Goal: Task Accomplishment & Management: Use online tool/utility

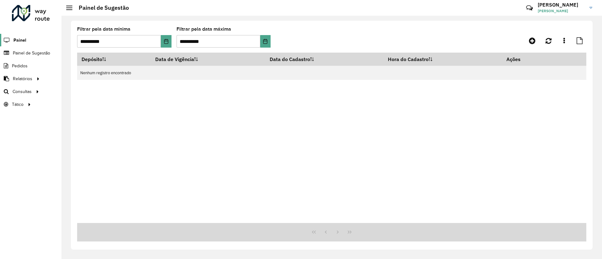
click at [19, 41] on span "Painel" at bounding box center [19, 40] width 13 height 7
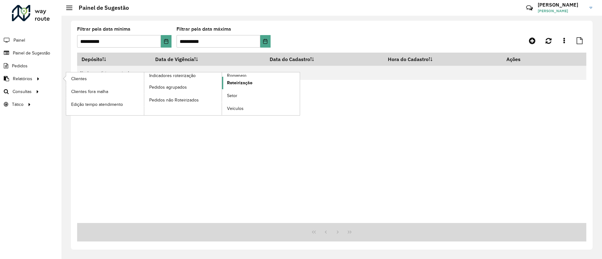
click at [237, 83] on span "Roteirização" at bounding box center [239, 83] width 25 height 7
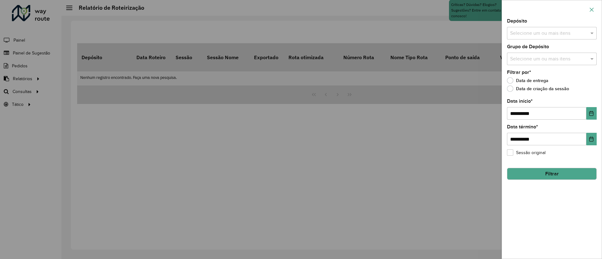
click at [592, 11] on icon "button" at bounding box center [591, 9] width 5 height 5
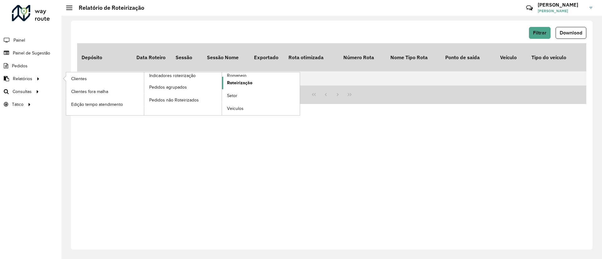
click at [240, 85] on span "Roteirização" at bounding box center [239, 83] width 25 height 7
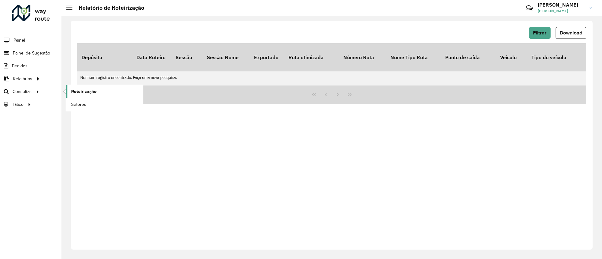
click at [75, 95] on link "Roteirização" at bounding box center [104, 91] width 77 height 13
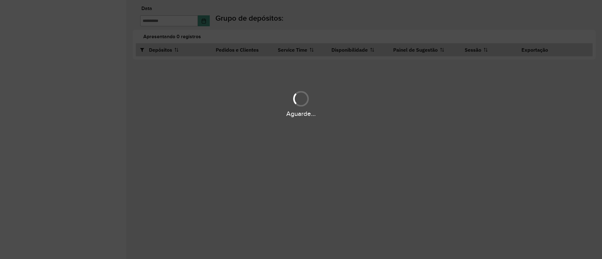
type input "**********"
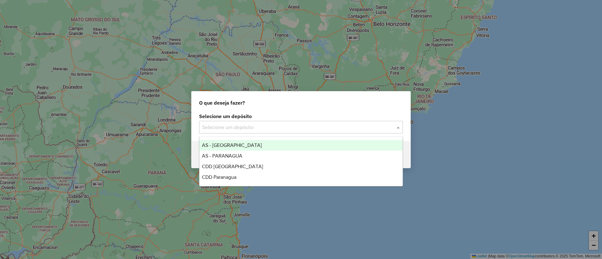
click at [246, 128] on input "text" at bounding box center [294, 128] width 185 height 8
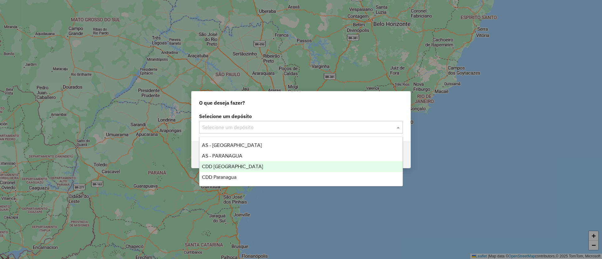
click at [228, 167] on span "CDD [GEOGRAPHIC_DATA]" at bounding box center [232, 166] width 61 height 5
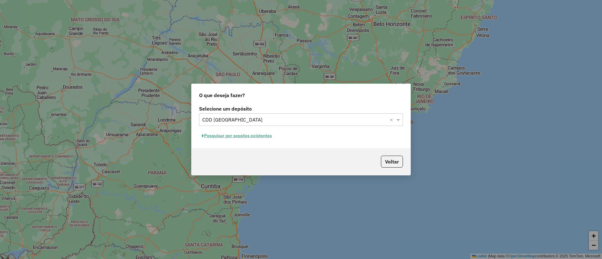
click at [226, 138] on button "Pesquisar por sessões existentes" at bounding box center [237, 136] width 76 height 10
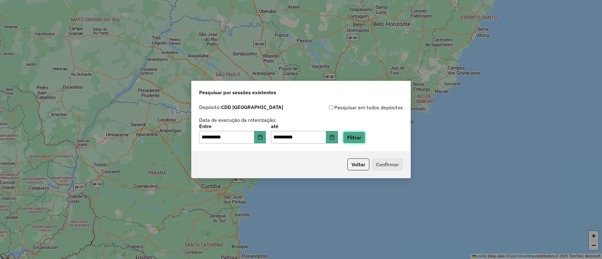
click at [361, 143] on button "Filtrar" at bounding box center [354, 138] width 22 height 12
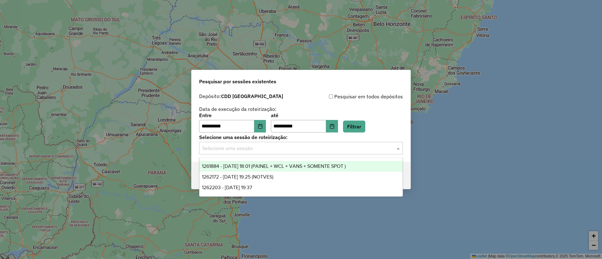
click at [250, 149] on input "text" at bounding box center [294, 149] width 185 height 8
click at [305, 165] on span "1261884 - 09/09/2025 18:01 (PAINEL + WCL + VANS + SOMENTE SPOT )" at bounding box center [274, 166] width 144 height 5
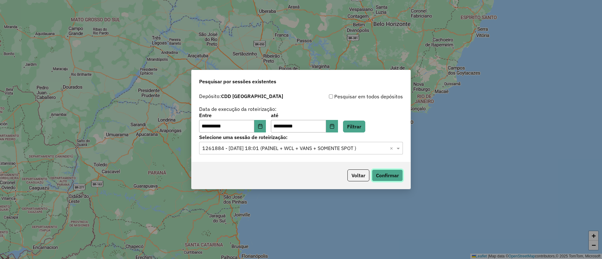
click at [388, 176] on button "Confirmar" at bounding box center [387, 176] width 31 height 12
click at [385, 175] on button "Confirmar" at bounding box center [387, 176] width 31 height 12
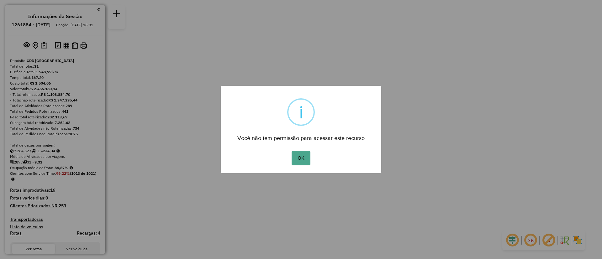
click at [295, 160] on button "OK" at bounding box center [301, 158] width 19 height 14
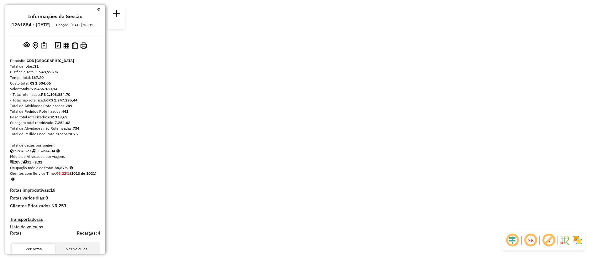
click at [87, 101] on div "× i Você não tem permissão para acessar este recurso OK No Cancel" at bounding box center [301, 129] width 602 height 259
drag, startPoint x: 99, startPoint y: 51, endPoint x: 88, endPoint y: 90, distance: 40.1
click at [88, 90] on div "× i Você não tem permissão para acessar este recurso OK No Cancel" at bounding box center [301, 129] width 602 height 259
drag, startPoint x: 362, startPoint y: 75, endPoint x: 260, endPoint y: 37, distance: 108.7
click at [523, 94] on div "× i Você não tem permissão para acessar este recurso OK No Cancel" at bounding box center [301, 129] width 602 height 259
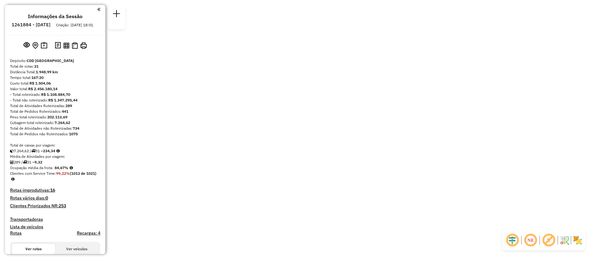
click at [96, 8] on div "× i Você não tem permissão para acessar este recurso OK No Cancel" at bounding box center [301, 129] width 602 height 259
drag, startPoint x: 301, startPoint y: 68, endPoint x: 336, endPoint y: 63, distance: 35.3
click at [330, 62] on div "× i Você não tem permissão para acessar este recurso OK No Cancel" at bounding box center [301, 129] width 602 height 259
drag, startPoint x: 203, startPoint y: 93, endPoint x: 97, endPoint y: 151, distance: 121.2
click at [103, 148] on div "× i Você não tem permissão para acessar este recurso OK No Cancel" at bounding box center [301, 129] width 602 height 259
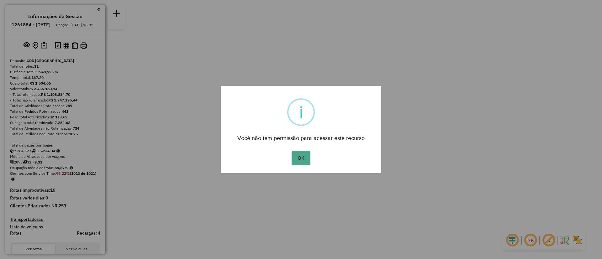
click at [300, 156] on button "OK" at bounding box center [301, 158] width 19 height 14
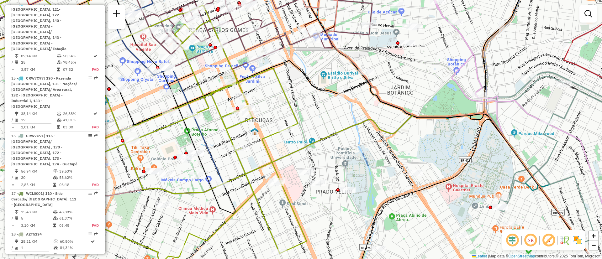
scroll to position [847, 0]
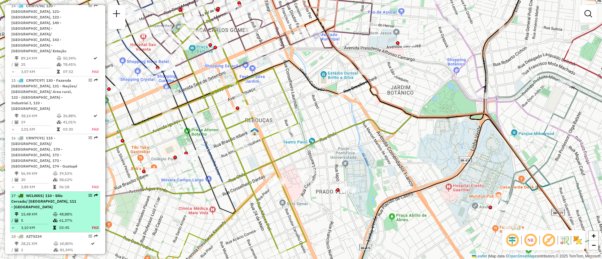
click at [56, 193] on div "17 - WCL0001 | 110 - Sítio Cercado/ [GEOGRAPHIC_DATA], 111 - [GEOGRAPHIC_DATA]" at bounding box center [44, 201] width 66 height 17
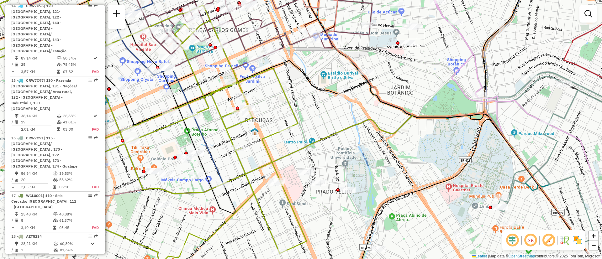
select select "**********"
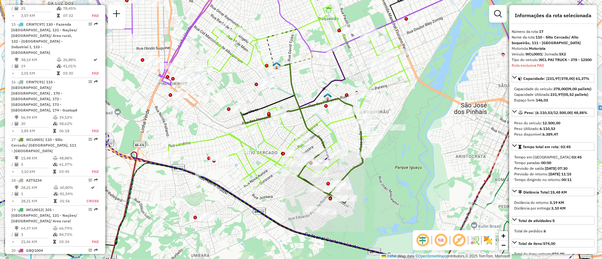
scroll to position [921, 0]
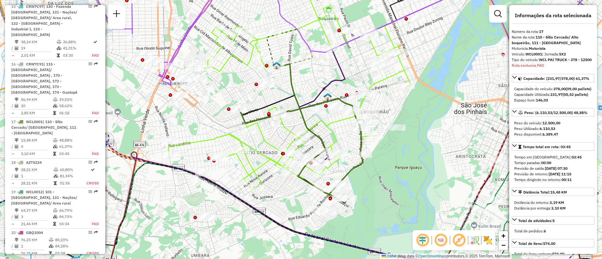
click at [292, 84] on icon at bounding box center [304, 129] width 60 height 131
click at [308, 88] on span "Exibir somente esta rota" at bounding box center [330, 89] width 56 height 5
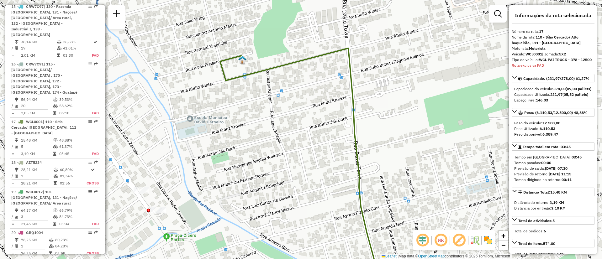
drag, startPoint x: 300, startPoint y: 56, endPoint x: 271, endPoint y: 43, distance: 31.9
click at [271, 43] on div "Janela de atendimento Grade de atendimento Capacidade Transportadoras Veículos …" at bounding box center [301, 129] width 602 height 259
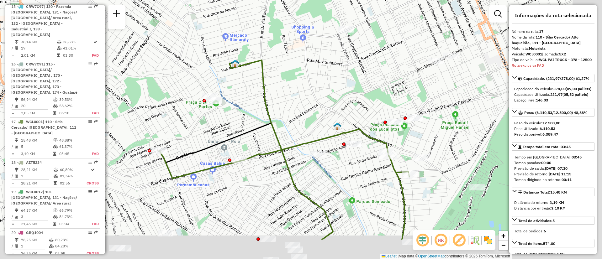
drag, startPoint x: 338, startPoint y: 151, endPoint x: 282, endPoint y: 105, distance: 72.7
click at [282, 105] on div "Janela de atendimento Grade de atendimento Capacidade Transportadoras Veículos …" at bounding box center [301, 129] width 602 height 259
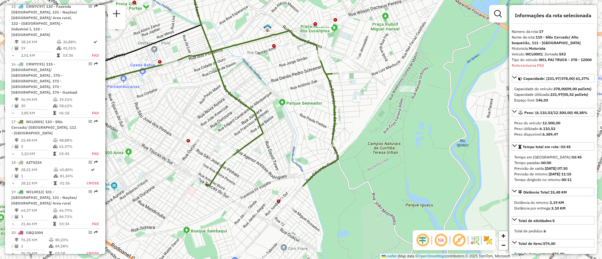
drag, startPoint x: 328, startPoint y: 147, endPoint x: 310, endPoint y: 104, distance: 47.3
click at [310, 104] on div "Janela de atendimento Grade de atendimento Capacidade Transportadoras Veículos …" at bounding box center [301, 129] width 602 height 259
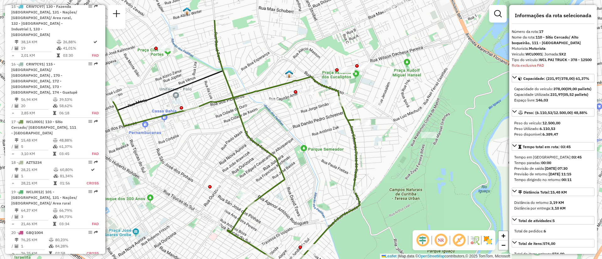
drag, startPoint x: 255, startPoint y: 45, endPoint x: 292, endPoint y: 126, distance: 89.1
click at [300, 132] on div "Janela de atendimento Grade de atendimento Capacidade Transportadoras Veículos …" at bounding box center [301, 129] width 602 height 259
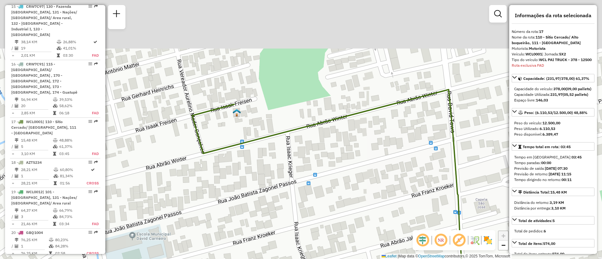
drag, startPoint x: 248, startPoint y: 64, endPoint x: 202, endPoint y: 177, distance: 121.9
click at [202, 177] on div "Janela de atendimento Grade de atendimento Capacidade Transportadoras Veículos …" at bounding box center [301, 129] width 602 height 259
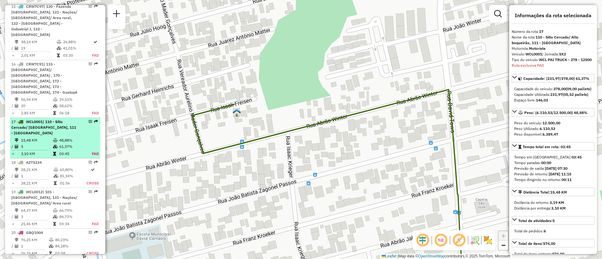
click at [40, 119] on span "| 110 - Sítio Cercado/ [GEOGRAPHIC_DATA], 111 - [GEOGRAPHIC_DATA]" at bounding box center [43, 127] width 65 height 16
